Goal: Navigation & Orientation: Find specific page/section

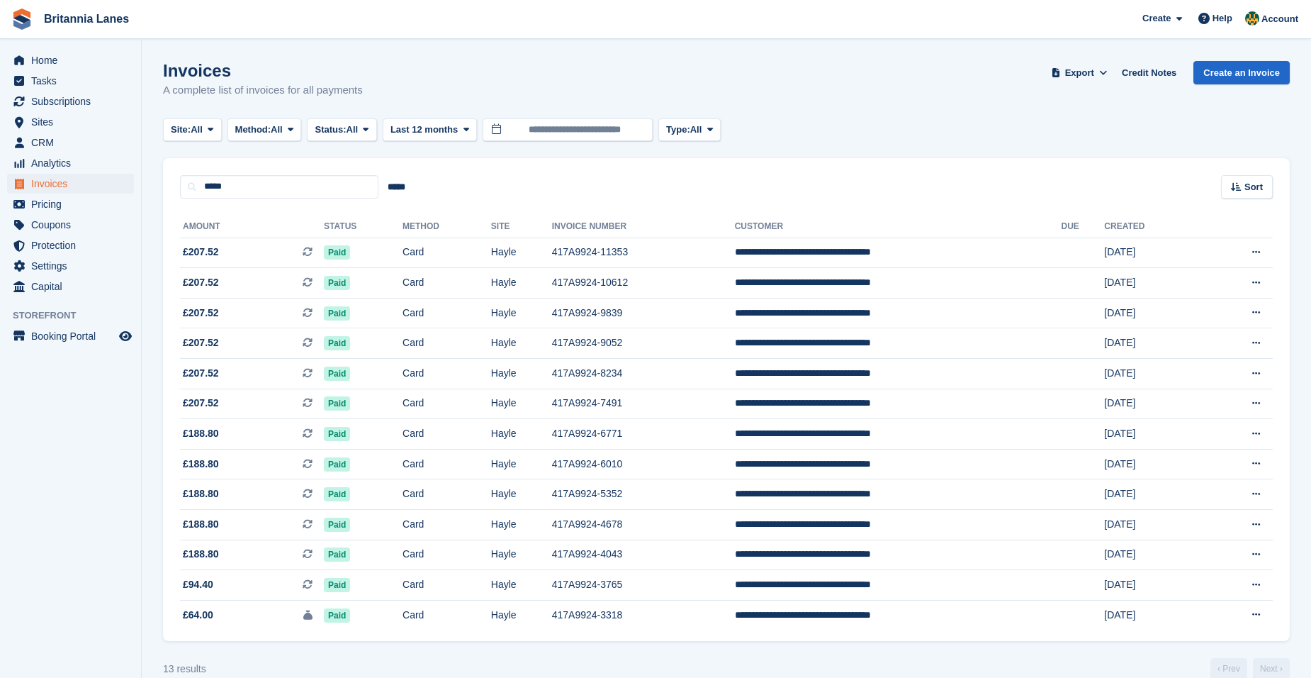
scroll to position [23, 0]
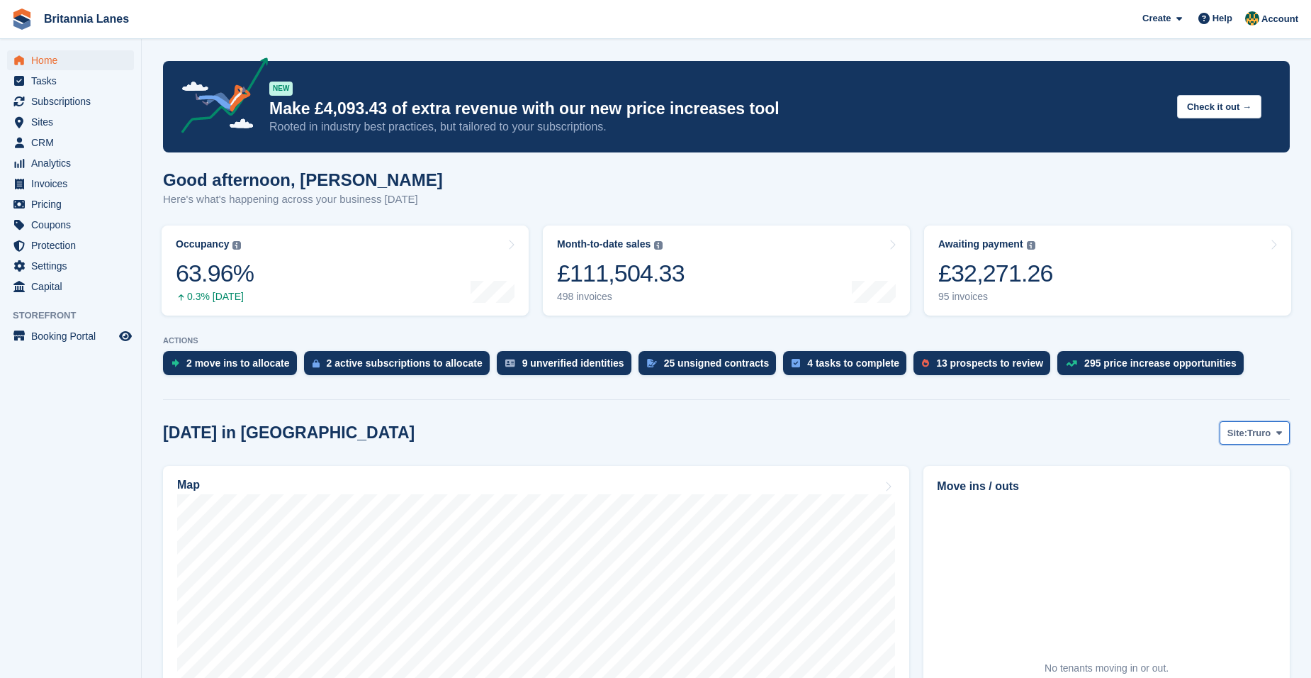
click at [1261, 437] on span "Truro" at bounding box center [1258, 433] width 23 height 14
click at [1201, 543] on link "Hayle" at bounding box center [1220, 543] width 128 height 26
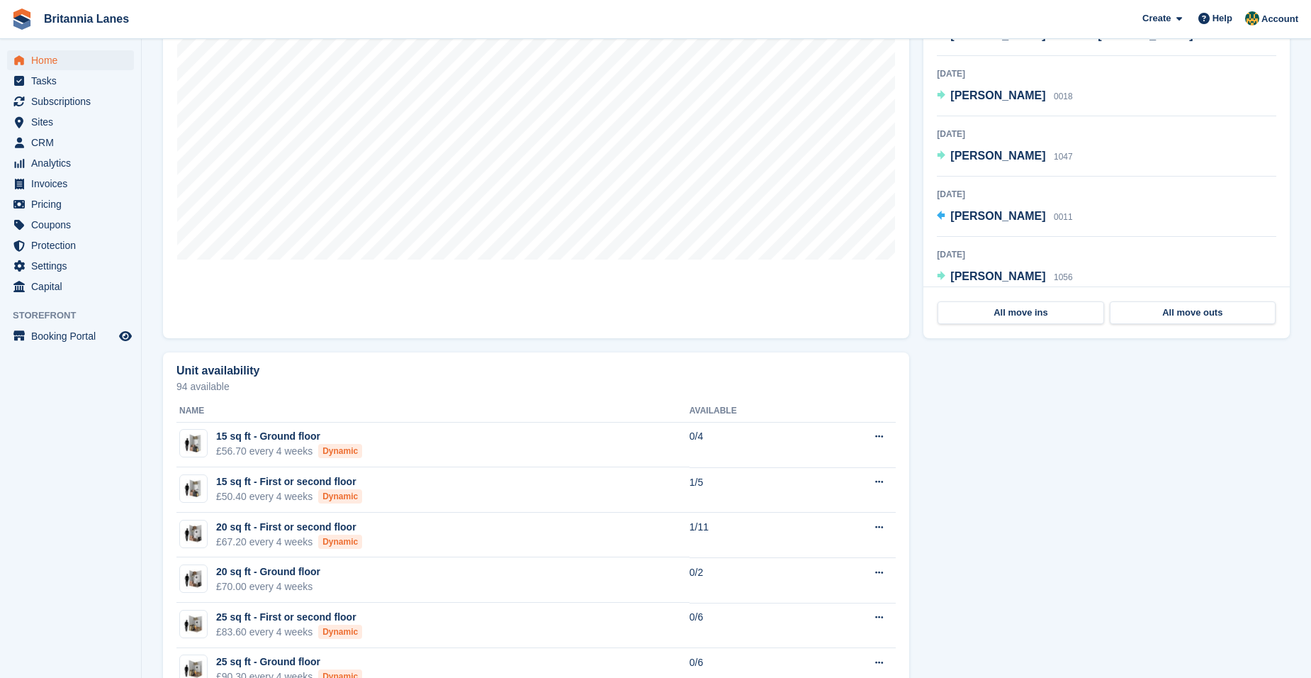
scroll to position [354, 0]
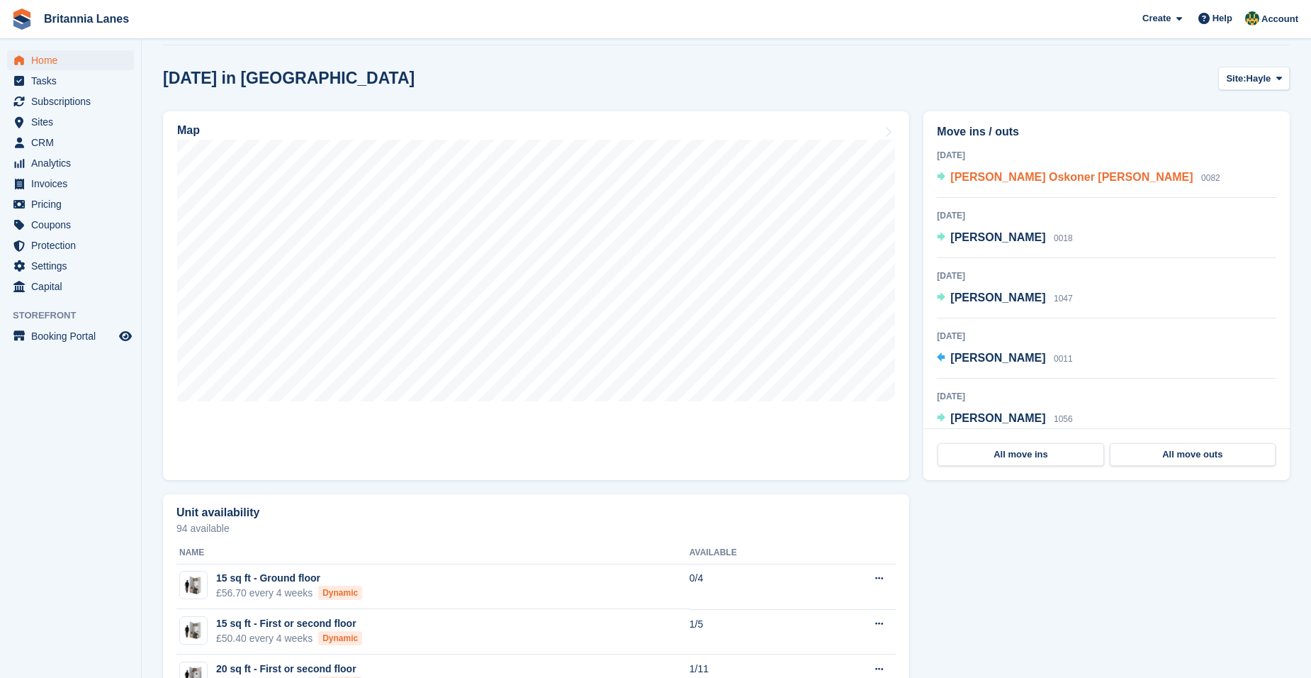
click at [1009, 178] on span "[PERSON_NAME] Oskoner [PERSON_NAME]" at bounding box center [1071, 177] width 242 height 12
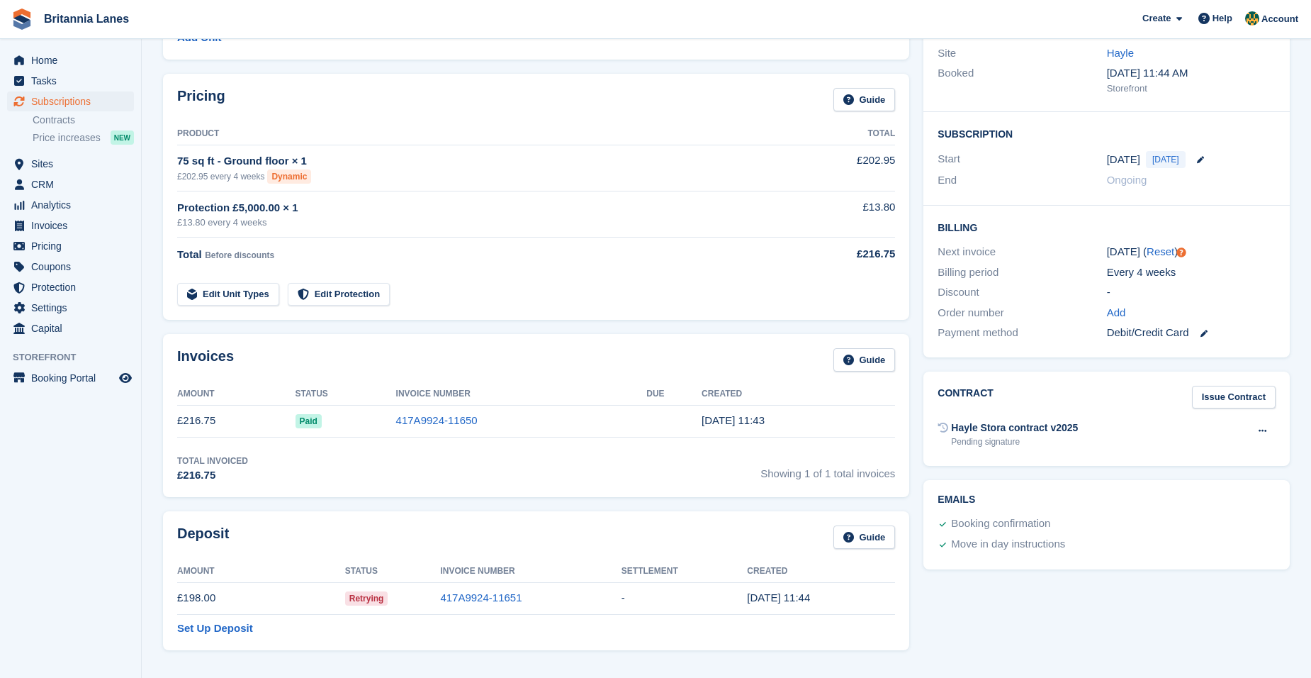
scroll to position [97, 0]
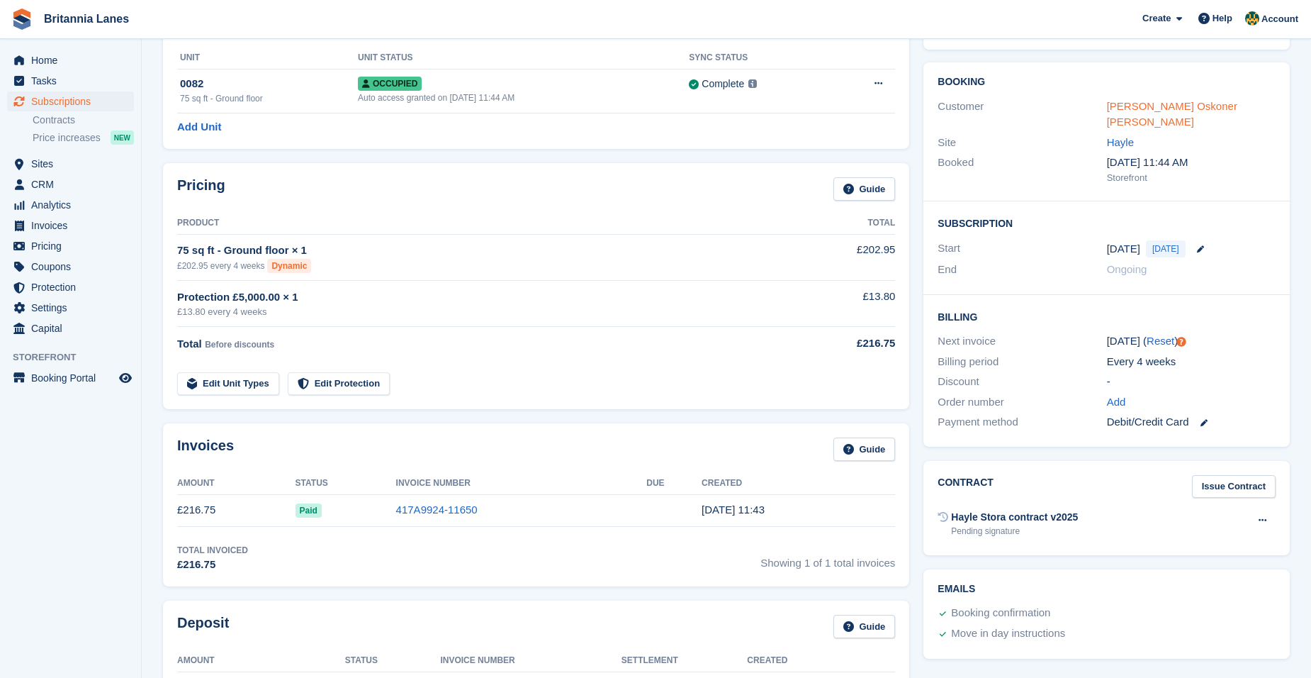
click at [1193, 104] on link "[PERSON_NAME] Oskoner [PERSON_NAME]" at bounding box center [1172, 114] width 130 height 28
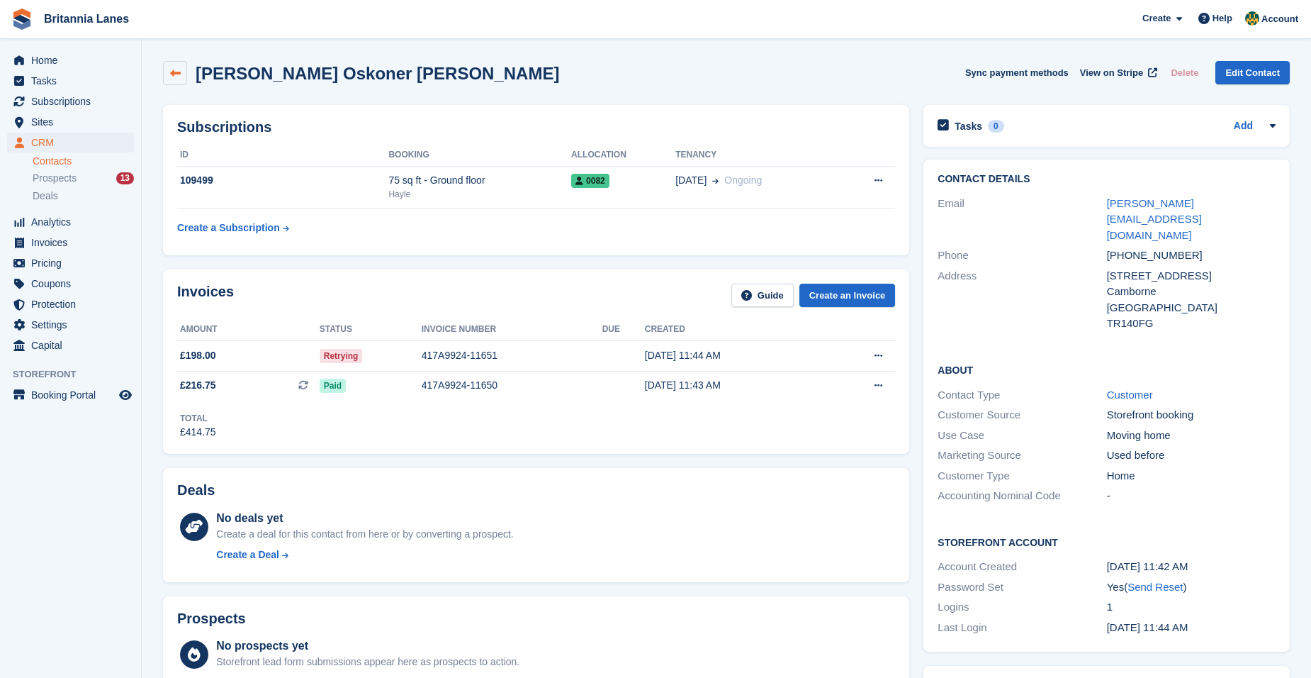
click at [173, 84] on link at bounding box center [175, 73] width 24 height 24
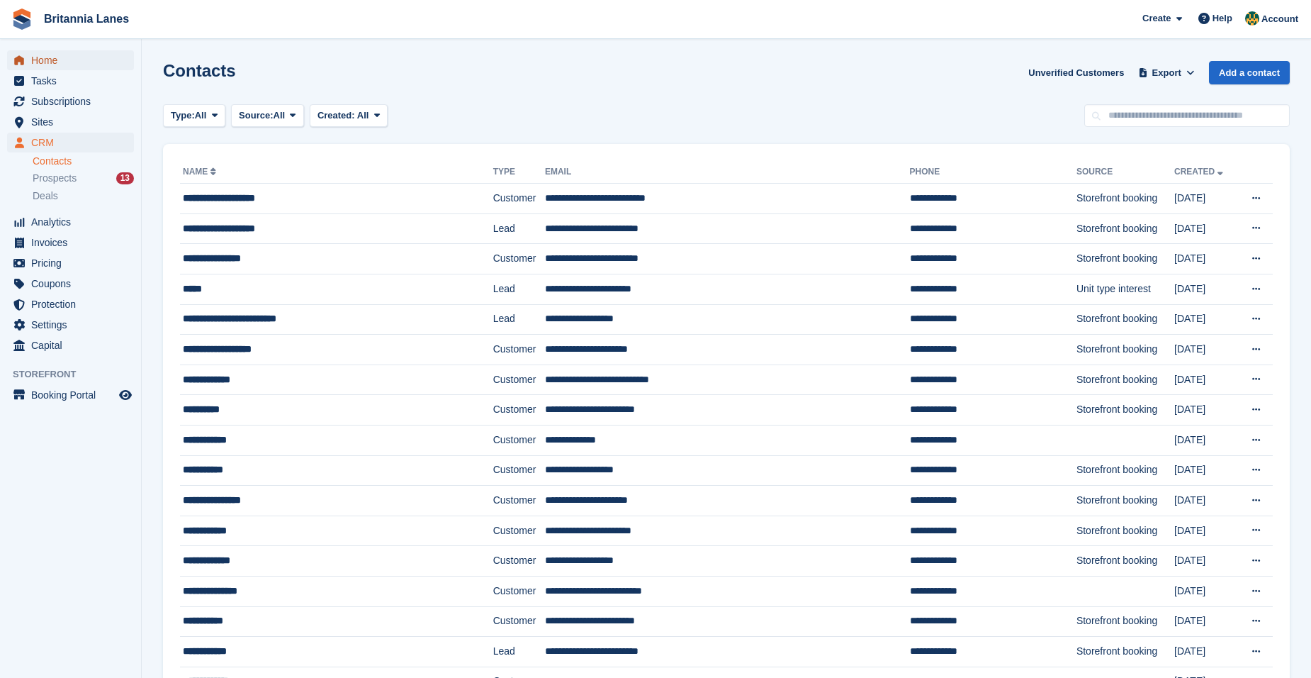
click at [54, 64] on span "Home" at bounding box center [73, 60] width 85 height 20
